Goal: Information Seeking & Learning: Check status

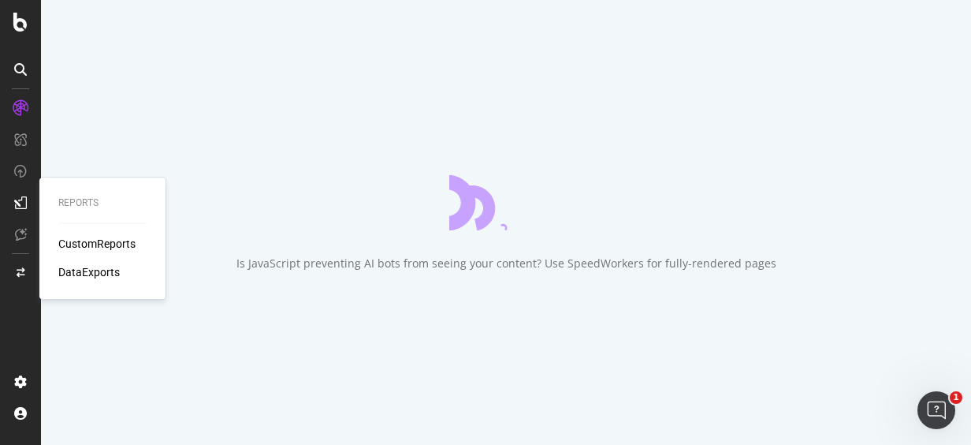
click at [84, 245] on div "CustomReports" at bounding box center [96, 244] width 77 height 16
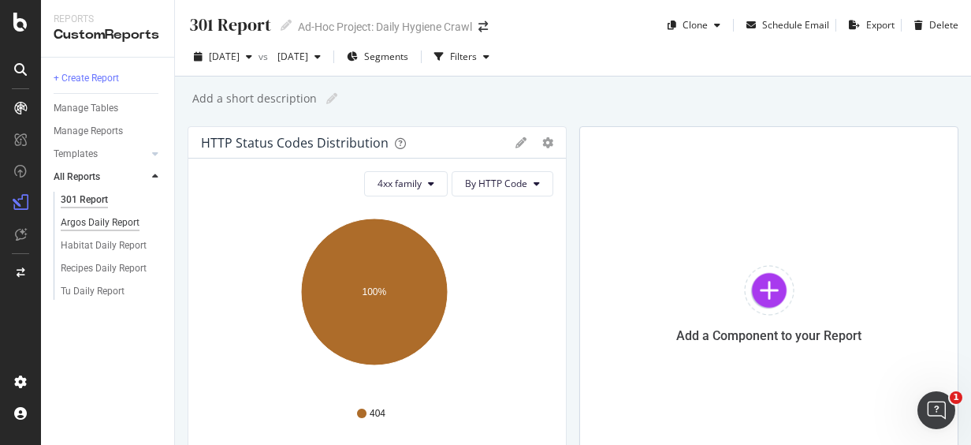
click at [123, 222] on div "Argos Daily Report" at bounding box center [100, 222] width 79 height 17
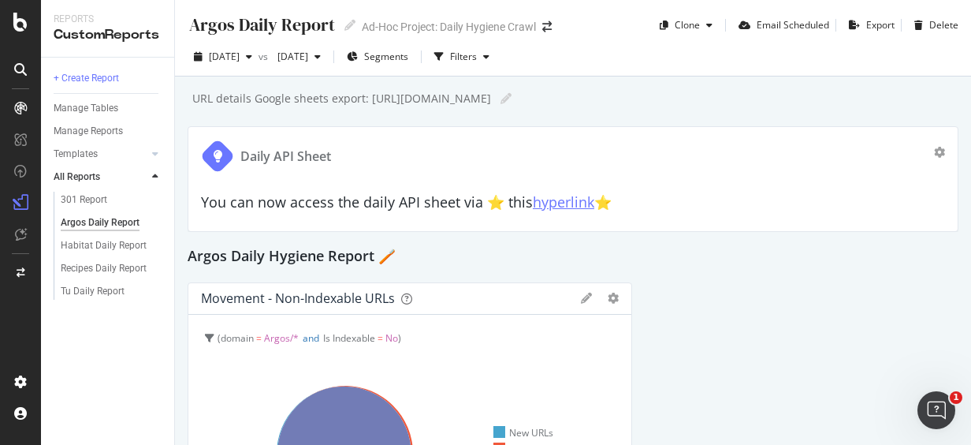
click at [564, 201] on link "hyperlink" at bounding box center [564, 201] width 62 height 19
click at [240, 55] on span "[DATE]" at bounding box center [224, 56] width 31 height 13
click at [580, 127] on div "Daily API Sheet You can now access the daily API sheet via ⭐️ this hyperlink ⭐️" at bounding box center [573, 179] width 771 height 106
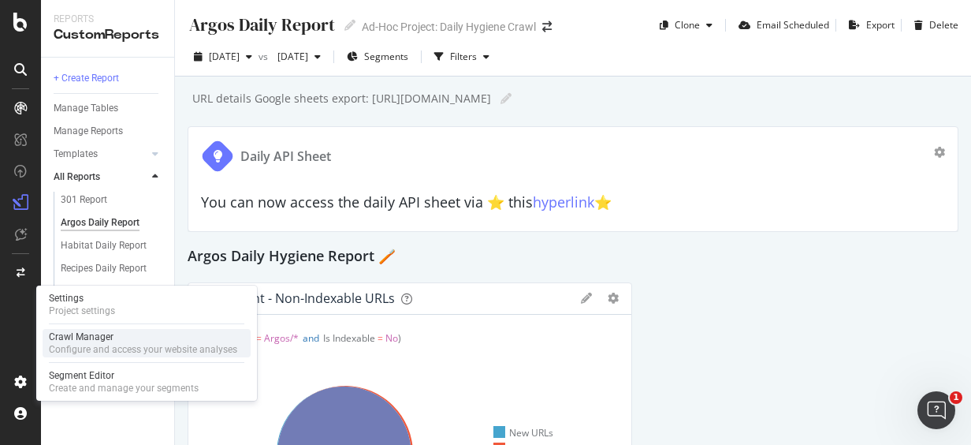
click at [129, 349] on div "Configure and access your website analyses" at bounding box center [143, 349] width 188 height 13
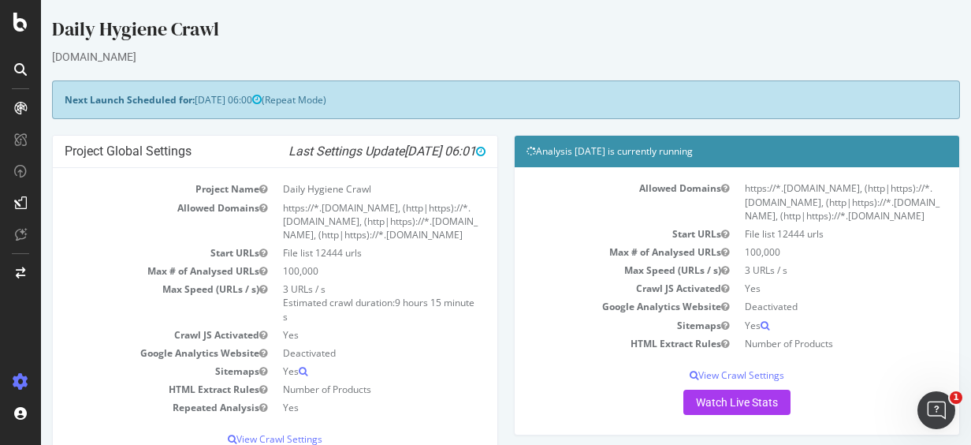
scroll to position [33, 0]
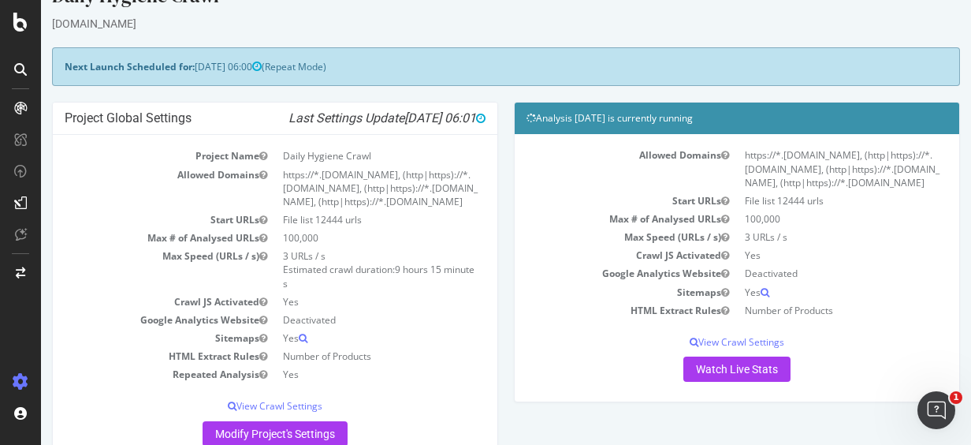
click at [949, 106] on div "Analysis 2025 Aug. 25th is currently running Allowed Domains https://*.sainsbur…" at bounding box center [737, 260] width 462 height 316
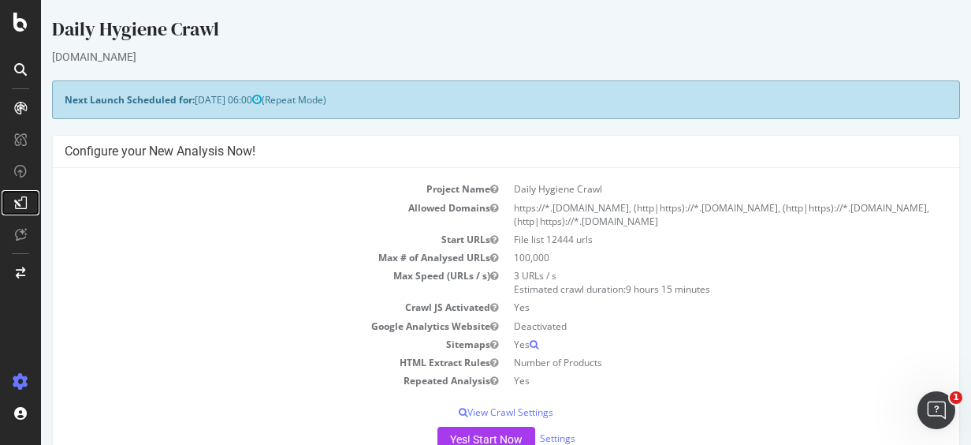
click at [28, 196] on div at bounding box center [20, 202] width 25 height 25
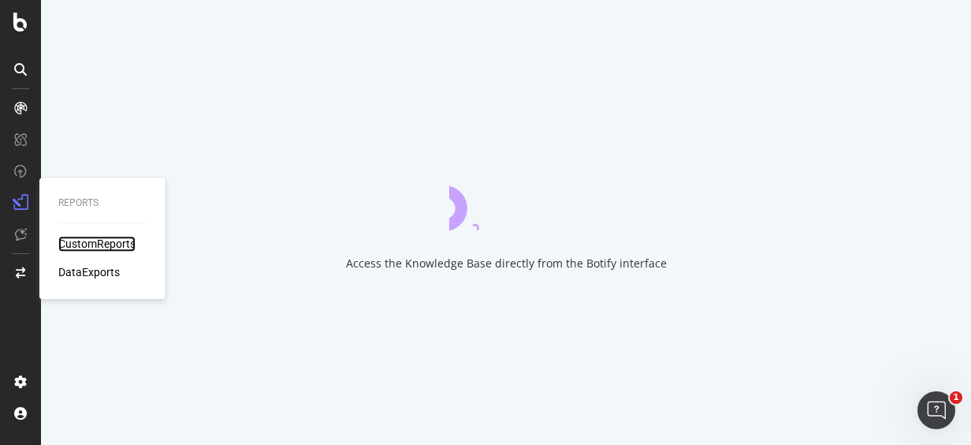
click at [80, 240] on div "CustomReports" at bounding box center [96, 244] width 77 height 16
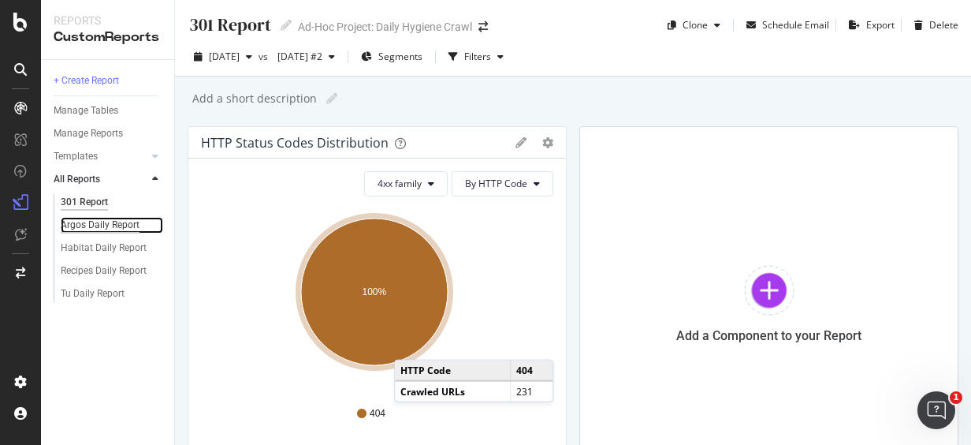
click at [84, 224] on div "Argos Daily Report" at bounding box center [100, 225] width 79 height 17
